Goal: Find specific page/section: Find specific page/section

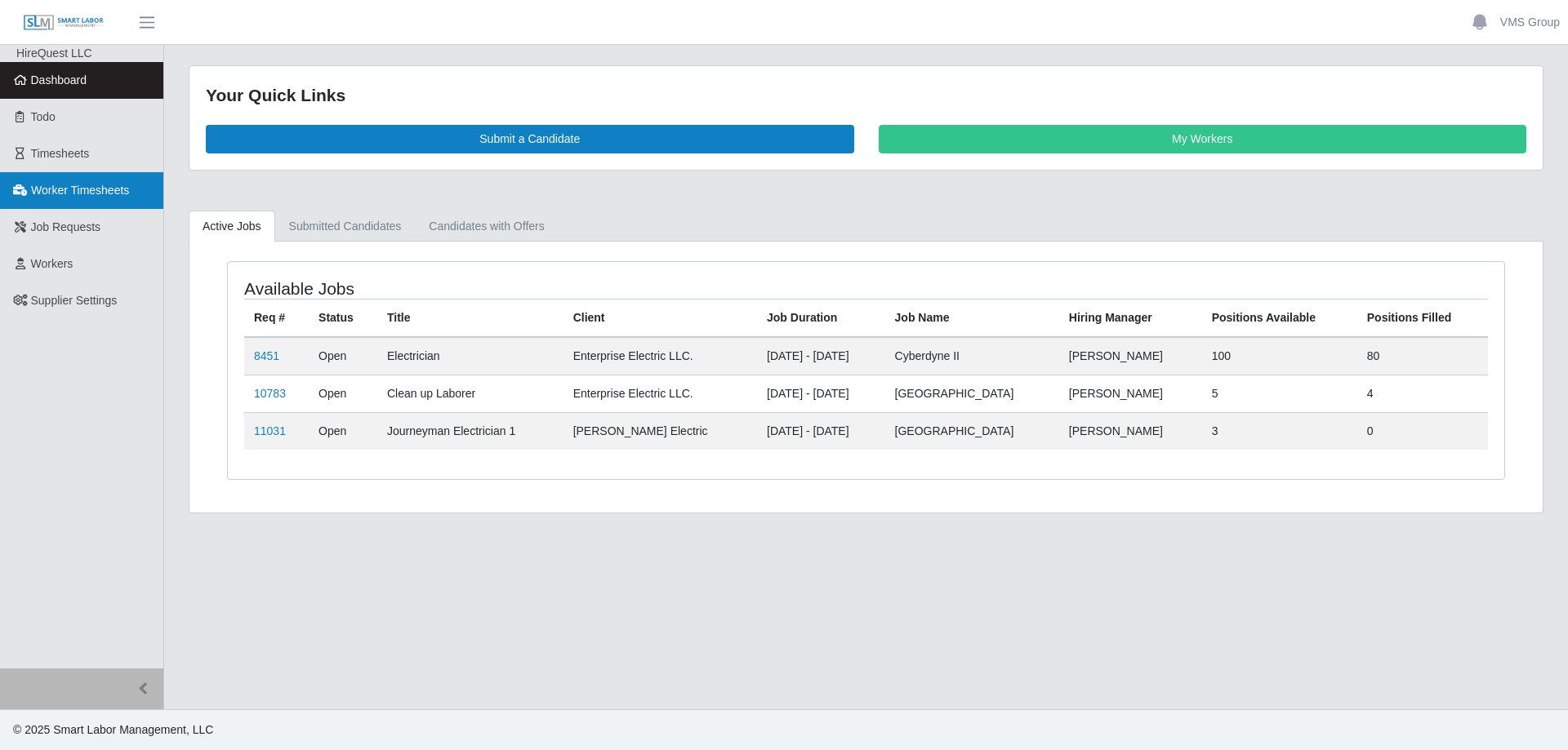
click at [88, 193] on span "Worker Timesheets" at bounding box center [80, 190] width 98 height 13
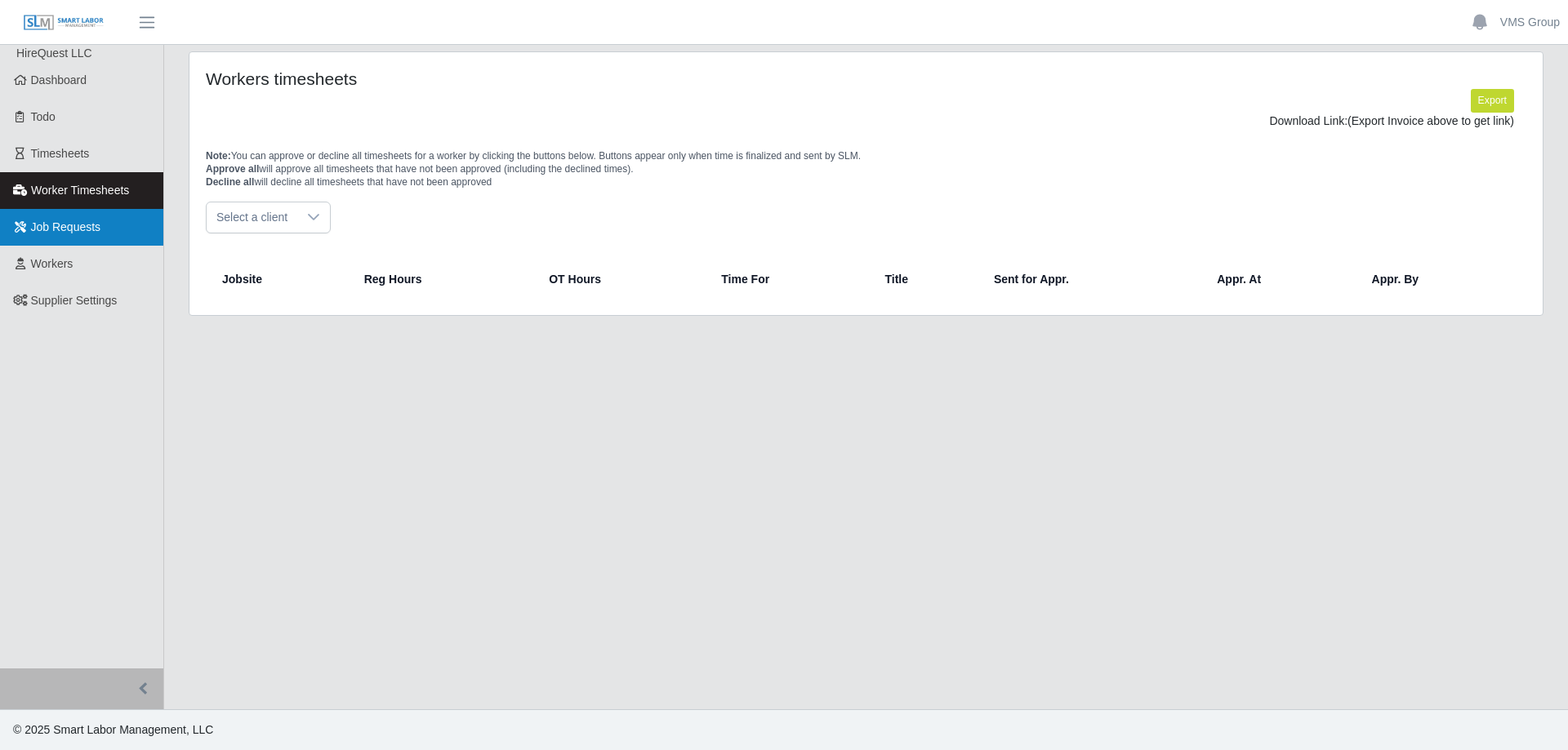
click at [53, 231] on span "Job Requests" at bounding box center [66, 226] width 70 height 13
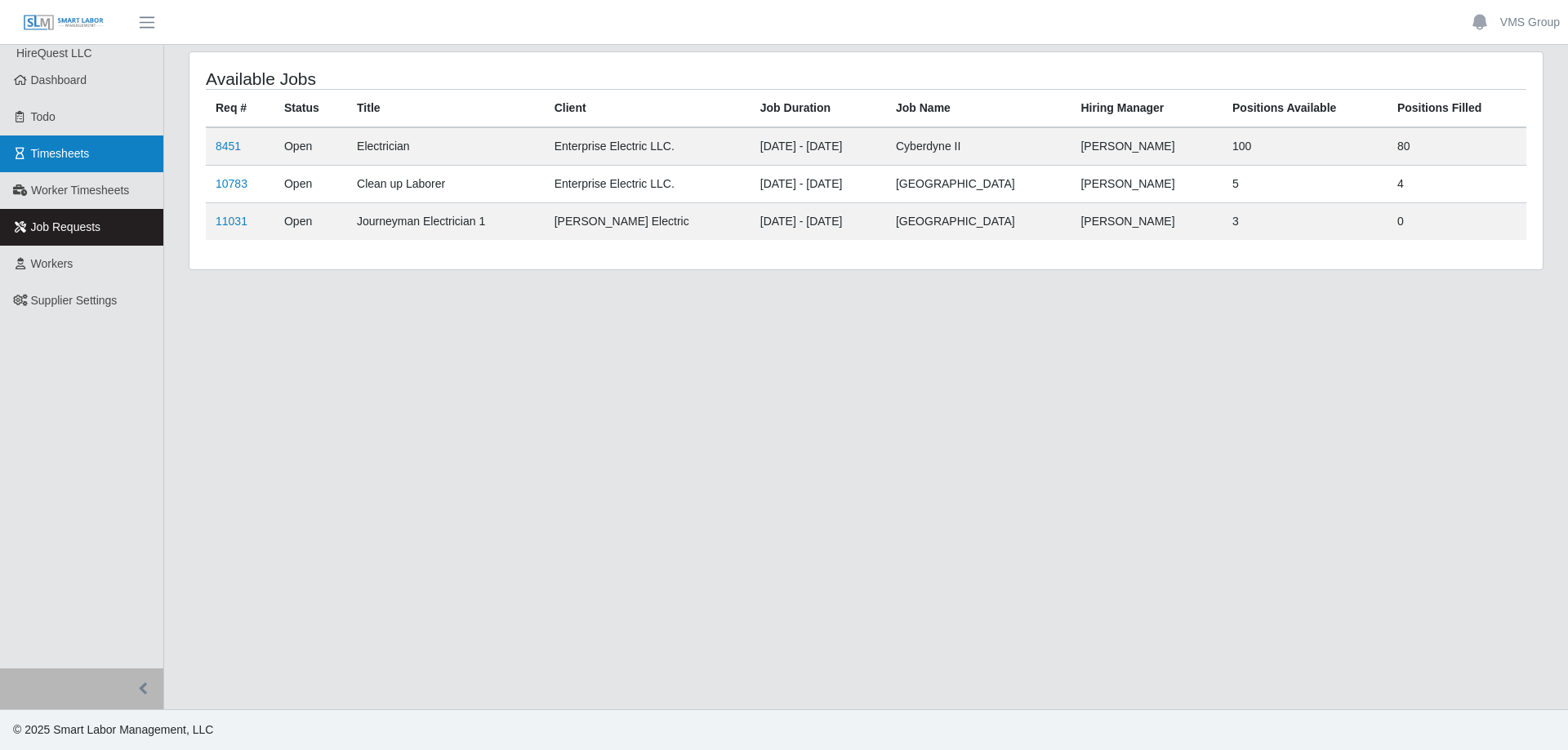
click at [68, 160] on span "Timesheets" at bounding box center [60, 153] width 59 height 13
